Goal: Register for event/course

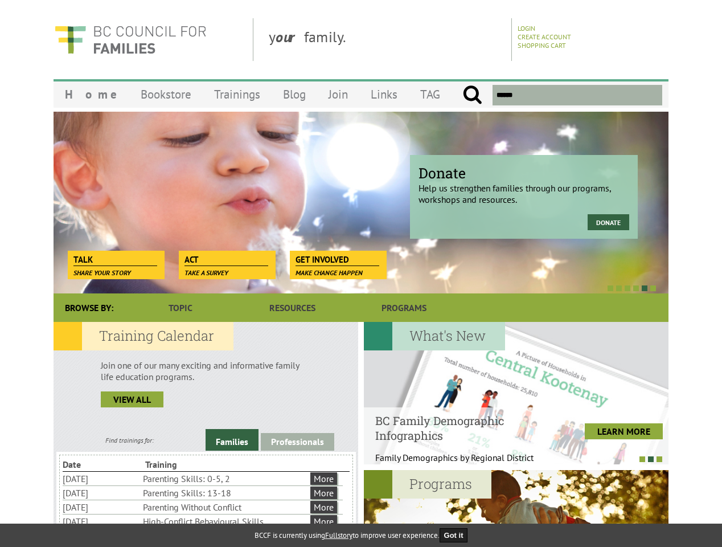
click at [361, 282] on div at bounding box center [348, 287] width 615 height 11
click at [361, 202] on div "Donate Help us strengthen families through our programs, workshops and resource…" at bounding box center [361, 202] width 615 height 182
click at [349, 288] on div at bounding box center [348, 287] width 615 height 11
click at [232, 440] on link "Families" at bounding box center [232, 440] width 53 height 22
click at [297, 441] on link "Professionals" at bounding box center [297, 442] width 73 height 18
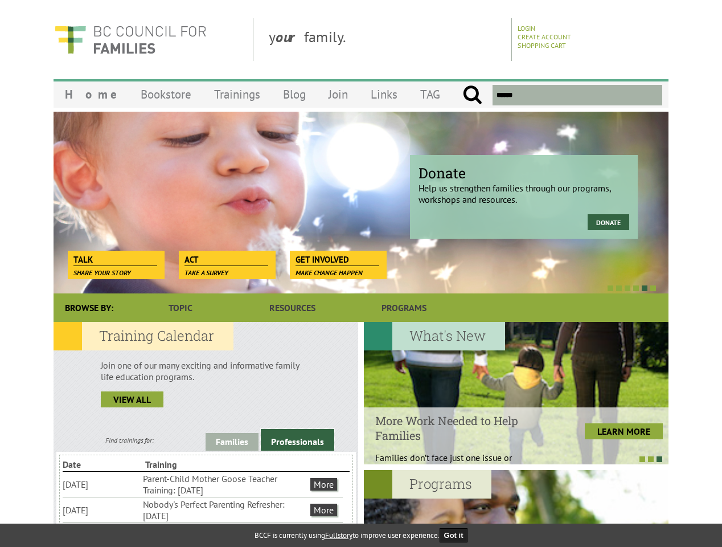
click at [203, 509] on li "Nobody's Perfect Parenting Refresher: [DATE]" at bounding box center [225, 509] width 165 height 25
click at [516, 393] on div at bounding box center [516, 393] width 305 height 142
click at [510, 458] on div at bounding box center [510, 458] width 305 height 11
click at [516, 508] on div at bounding box center [516, 541] width 305 height 142
click at [457, 535] on button "Got it" at bounding box center [454, 535] width 28 height 14
